Goal: Go to known website: Go to known website

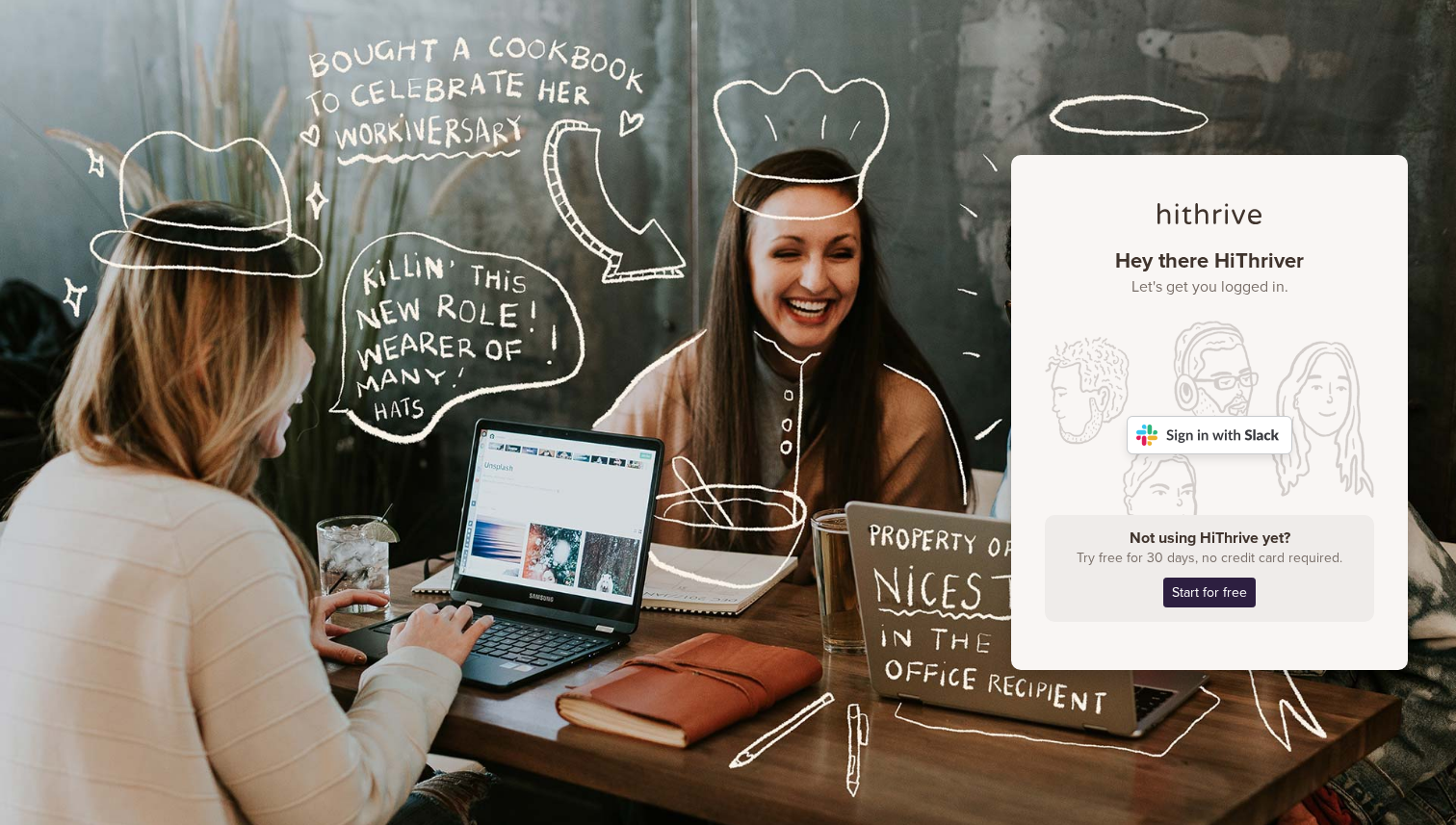
click at [1164, 429] on img at bounding box center [1208, 435] width 165 height 39
